Goal: Find specific page/section: Find specific page/section

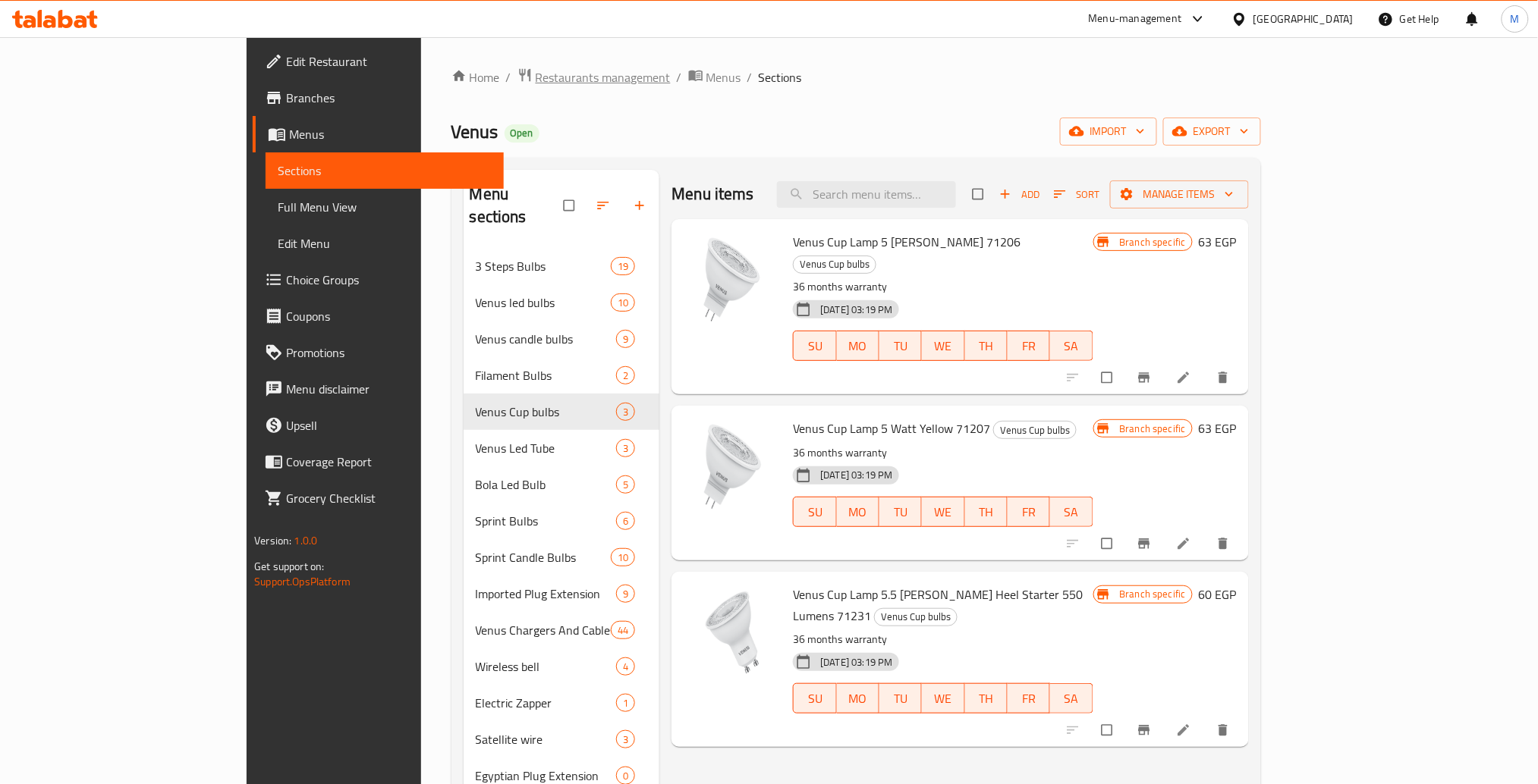
click at [536, 78] on span "Restaurants management" at bounding box center [603, 77] width 135 height 18
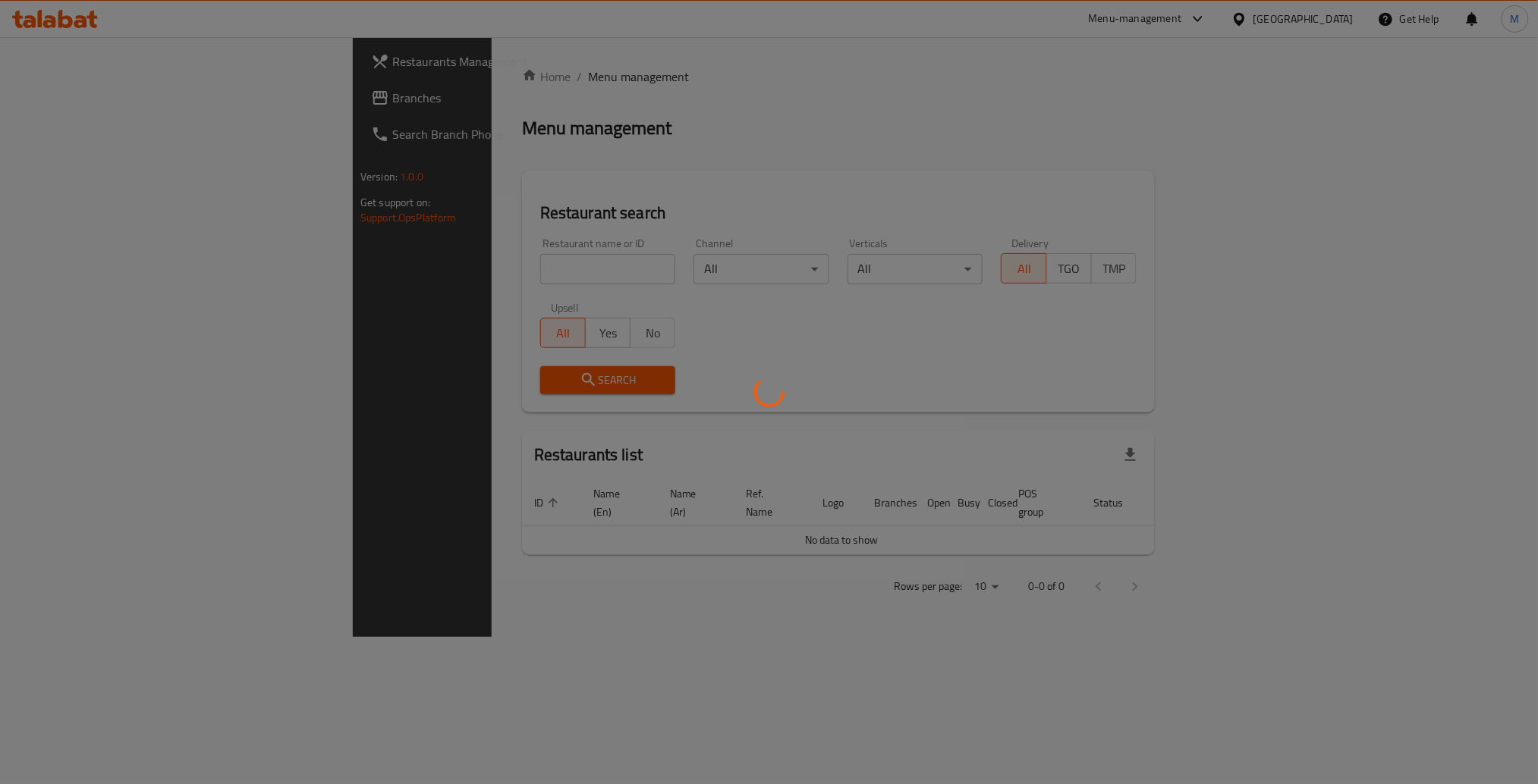
click at [380, 241] on div at bounding box center [769, 392] width 1538 height 784
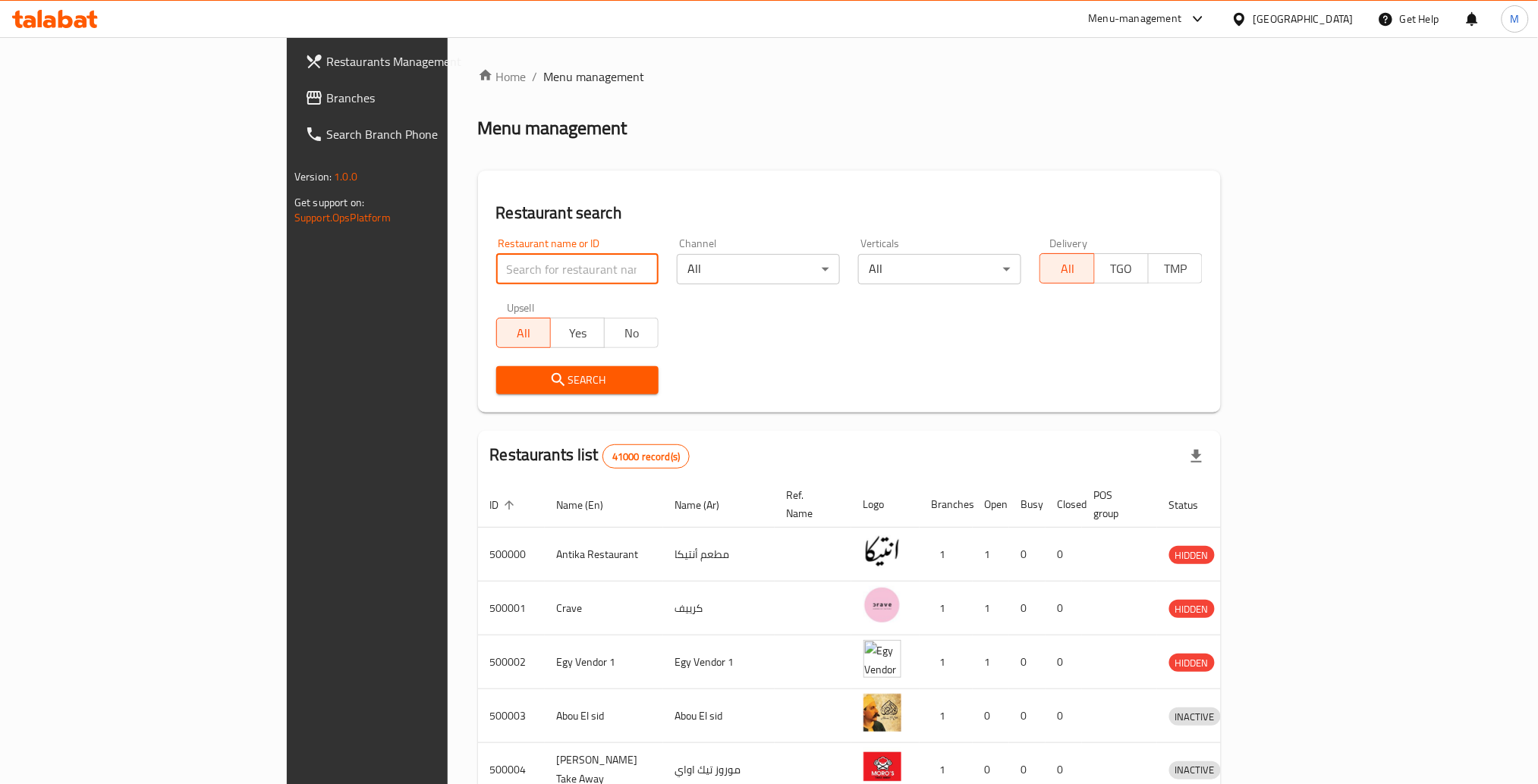
click at [496, 254] on input "search" at bounding box center [577, 269] width 163 height 30
type input "Haj Arafa"
click at [508, 371] on span "Search" at bounding box center [577, 380] width 139 height 19
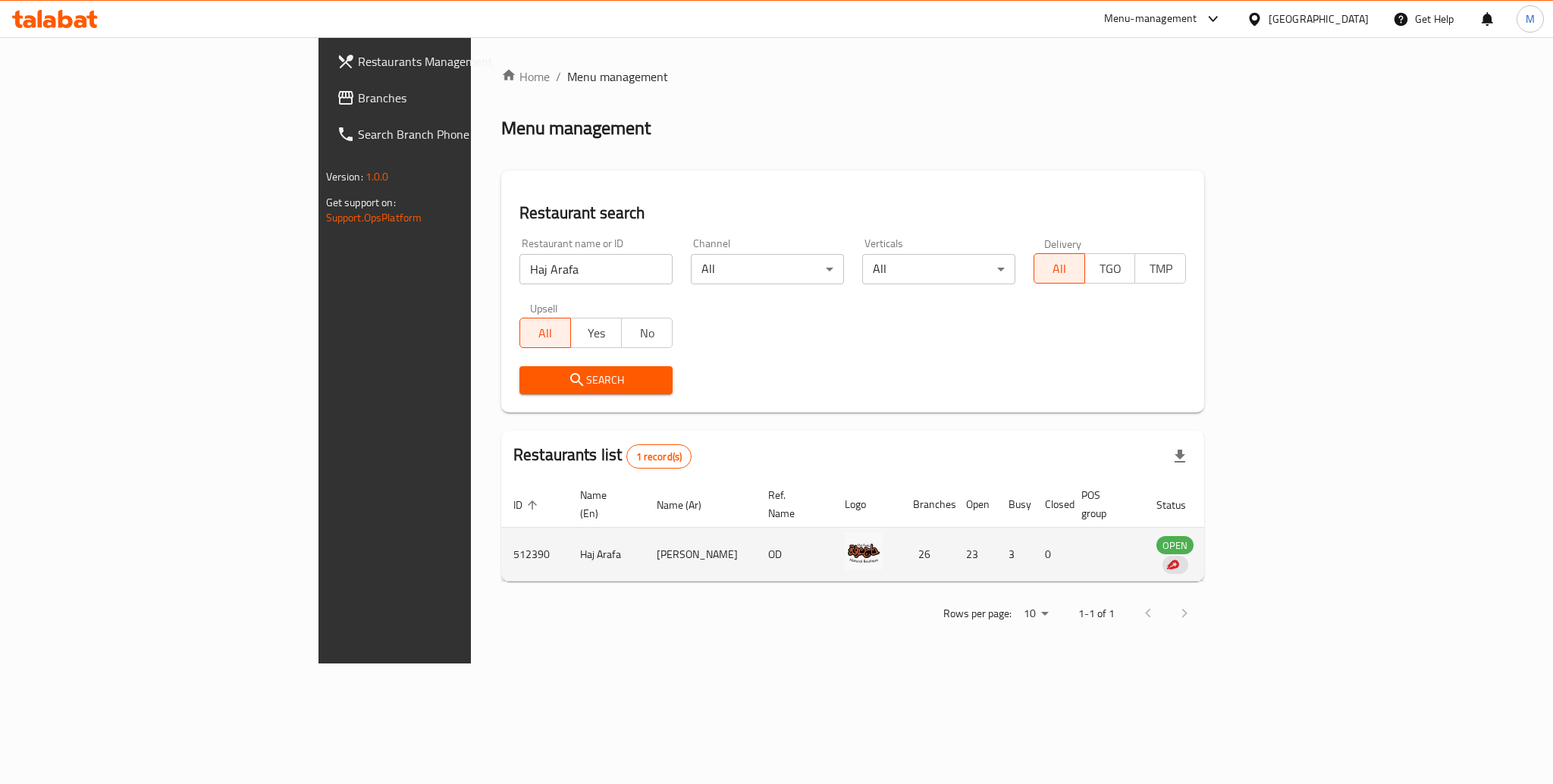
click at [1276, 527] on td "enhanced table" at bounding box center [1250, 554] width 52 height 54
click at [1193, 537] on span "OPEN" at bounding box center [1174, 546] width 37 height 17
click at [501, 527] on td "512390" at bounding box center [535, 554] width 67 height 54
click at [568, 527] on td "Haj Arafa" at bounding box center [606, 554] width 76 height 54
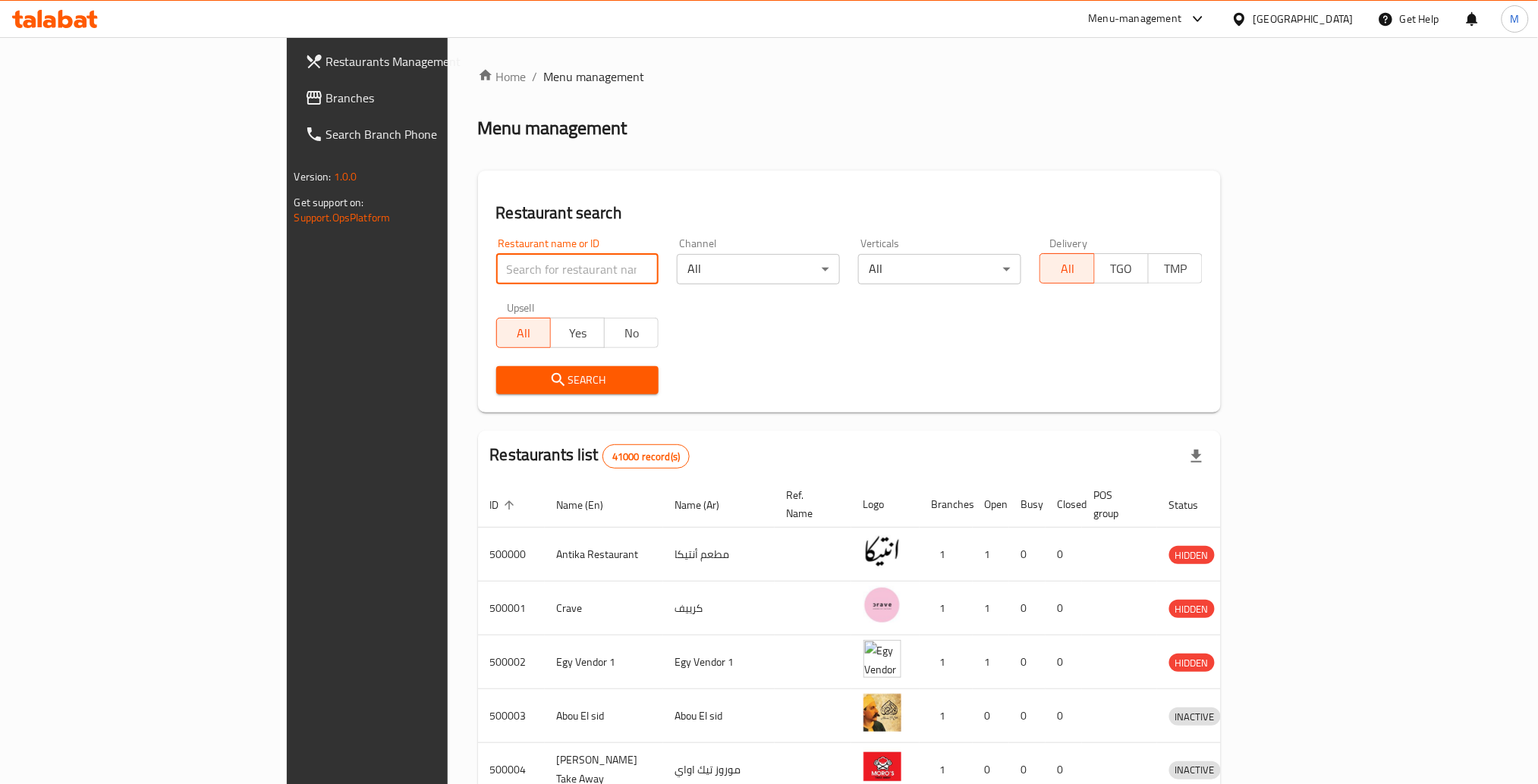
click at [496, 254] on input "search" at bounding box center [577, 269] width 163 height 30
type input "Haj Arafa"
click at [496, 366] on button "Search" at bounding box center [577, 380] width 163 height 28
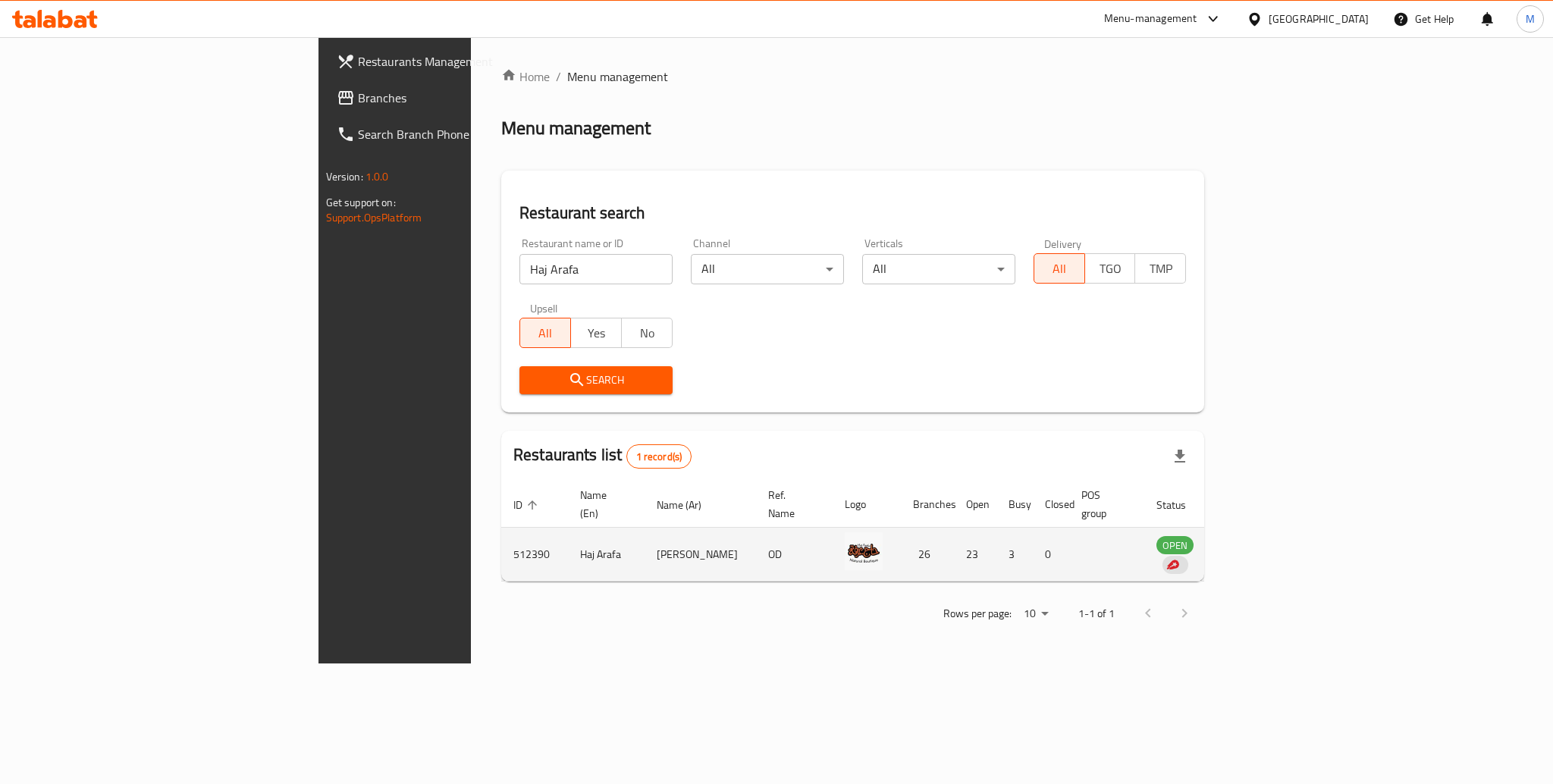
click at [1276, 527] on td "enhanced table" at bounding box center [1250, 554] width 52 height 54
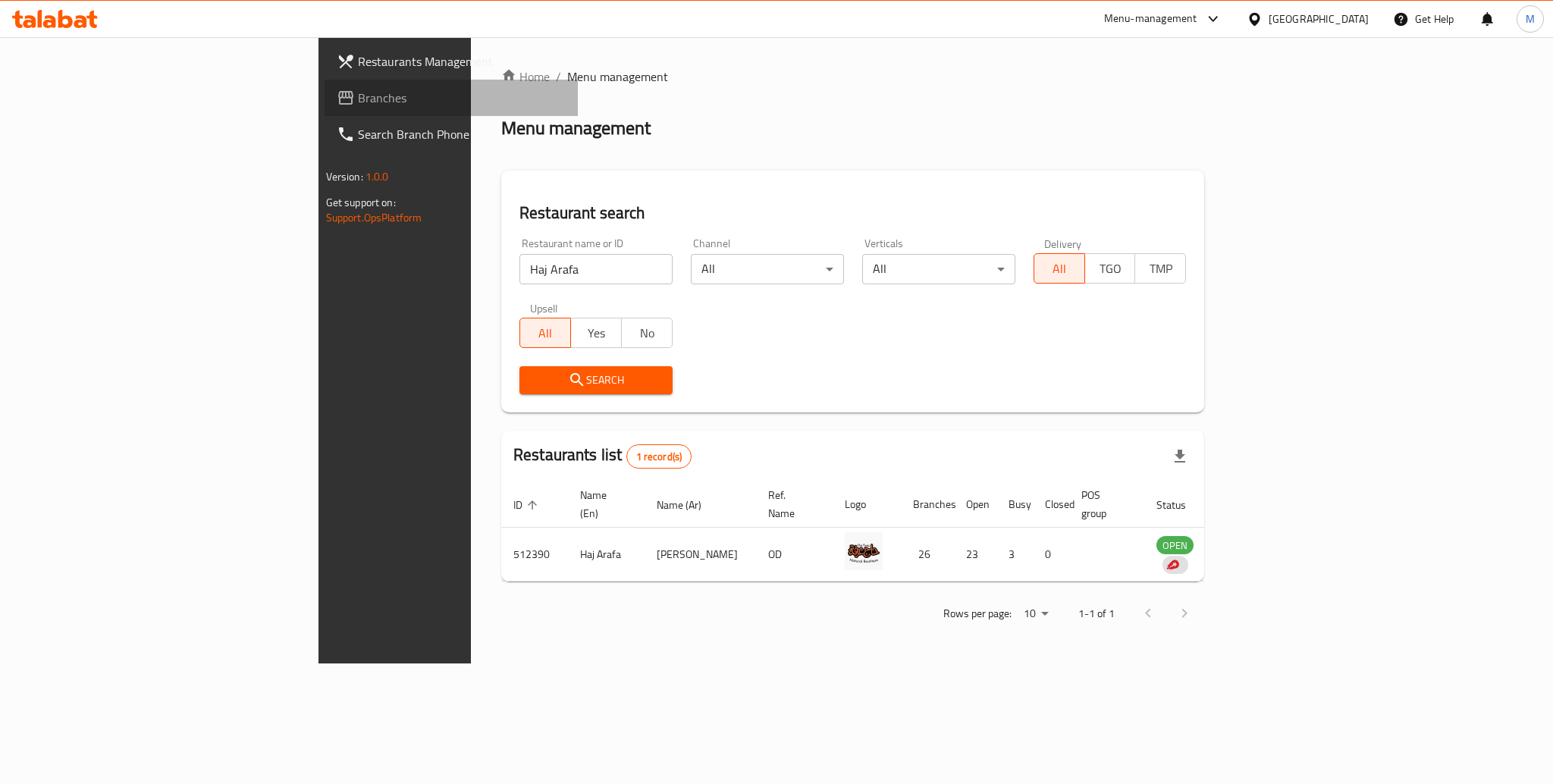
click at [357, 96] on span "Branches" at bounding box center [462, 98] width 208 height 18
